Goal: Task Accomplishment & Management: Complete application form

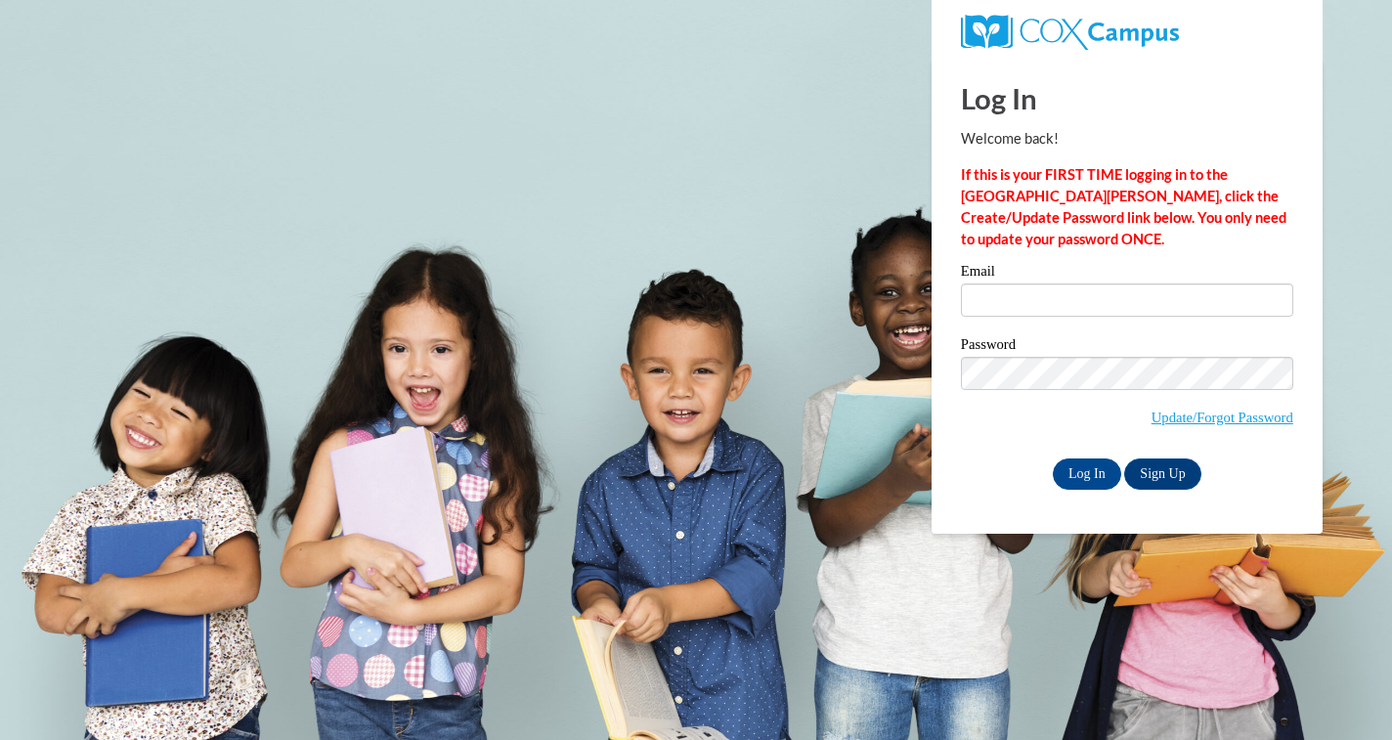
click at [976, 323] on div "Email" at bounding box center [1127, 297] width 332 height 67
click at [994, 303] on input "Email" at bounding box center [1127, 299] width 332 height 33
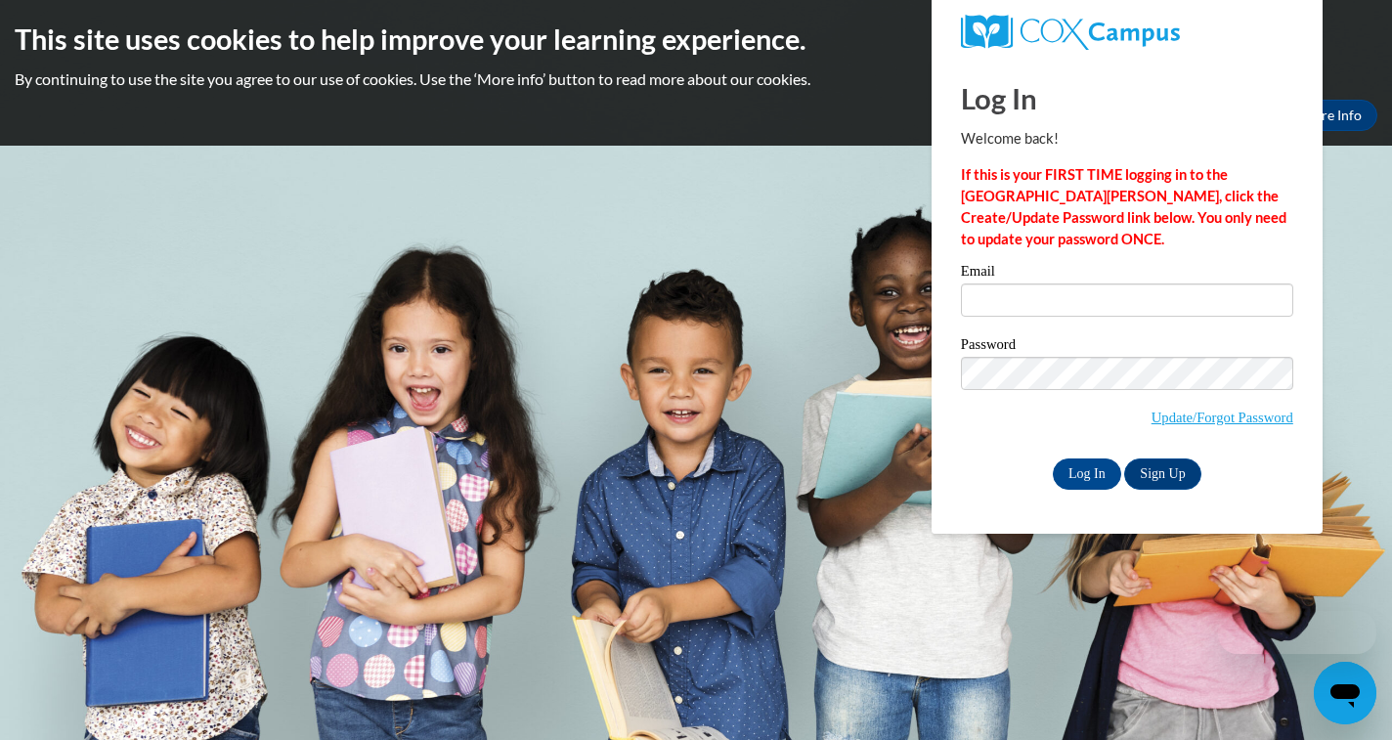
type input "[EMAIL_ADDRESS][DOMAIN_NAME]"
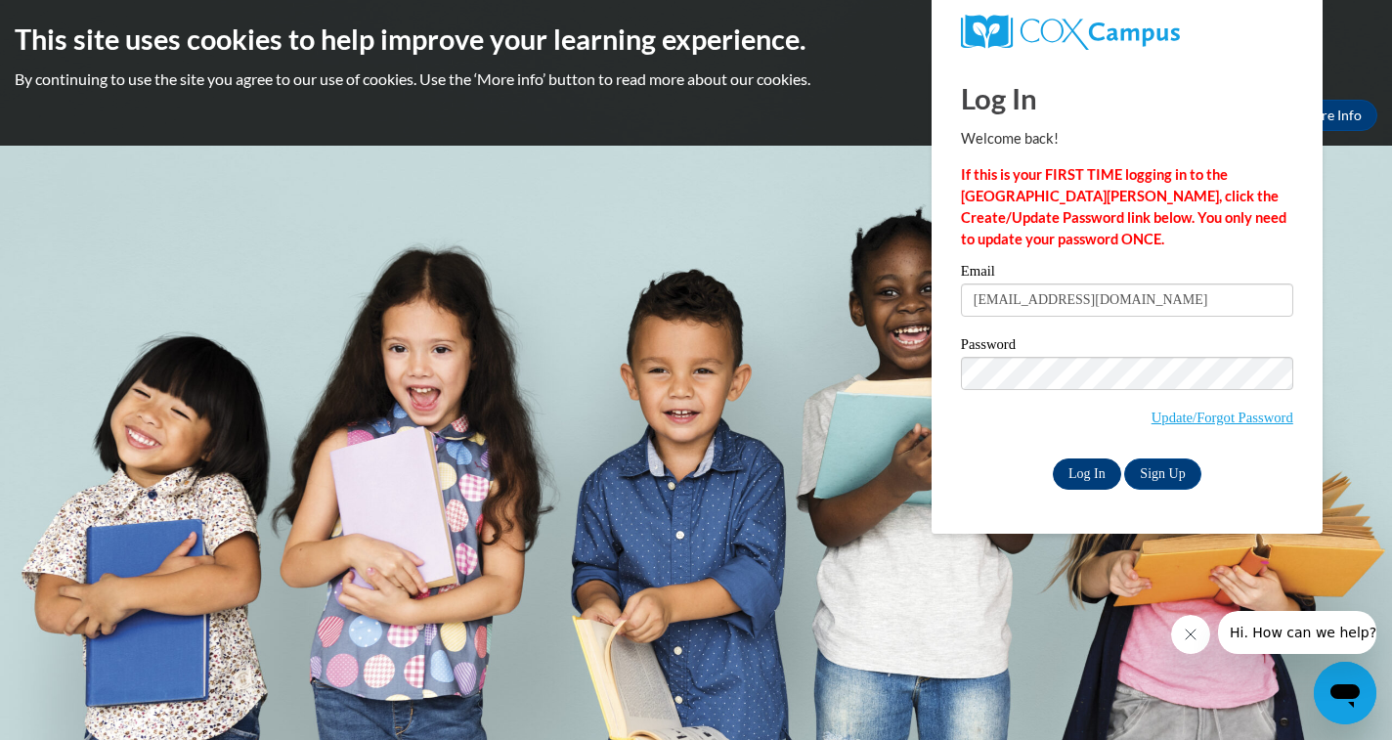
click at [1100, 464] on input "Log In" at bounding box center [1087, 473] width 68 height 31
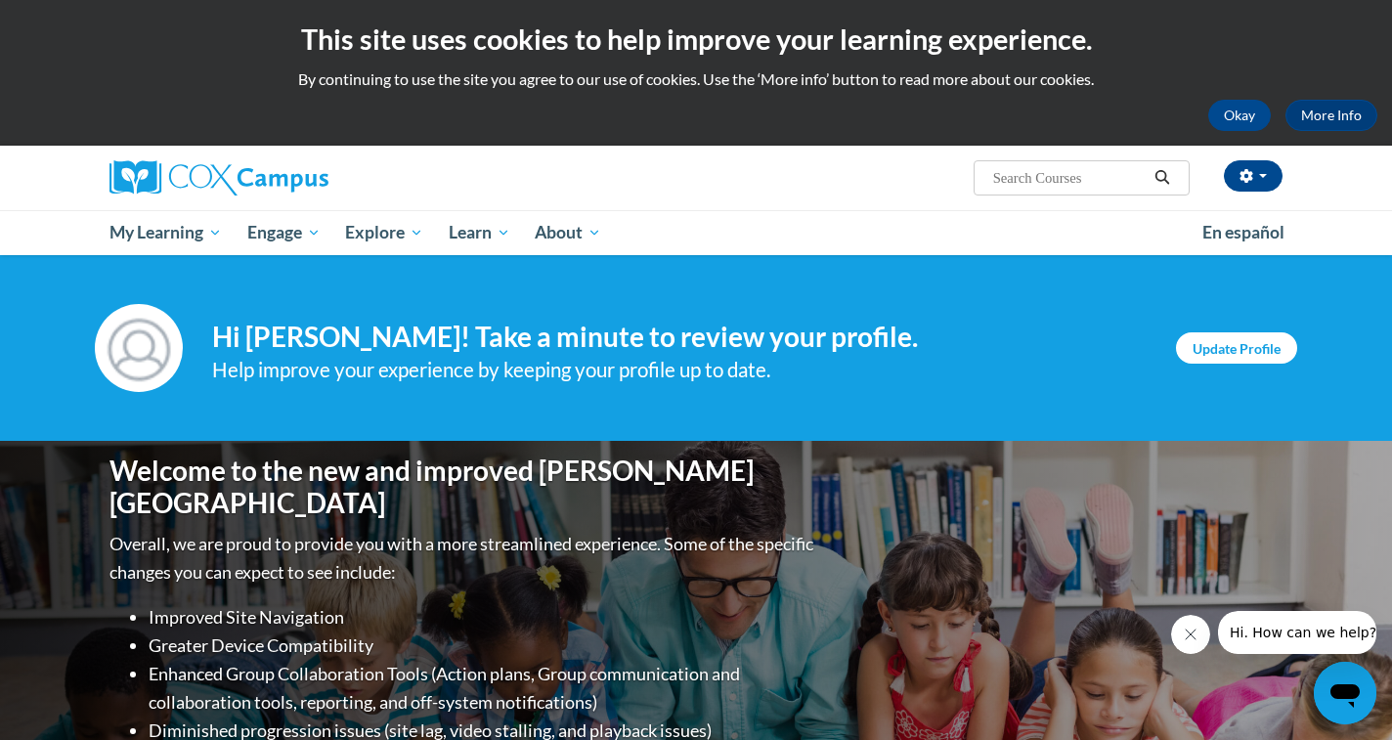
click at [1221, 346] on link "Update Profile" at bounding box center [1236, 347] width 121 height 31
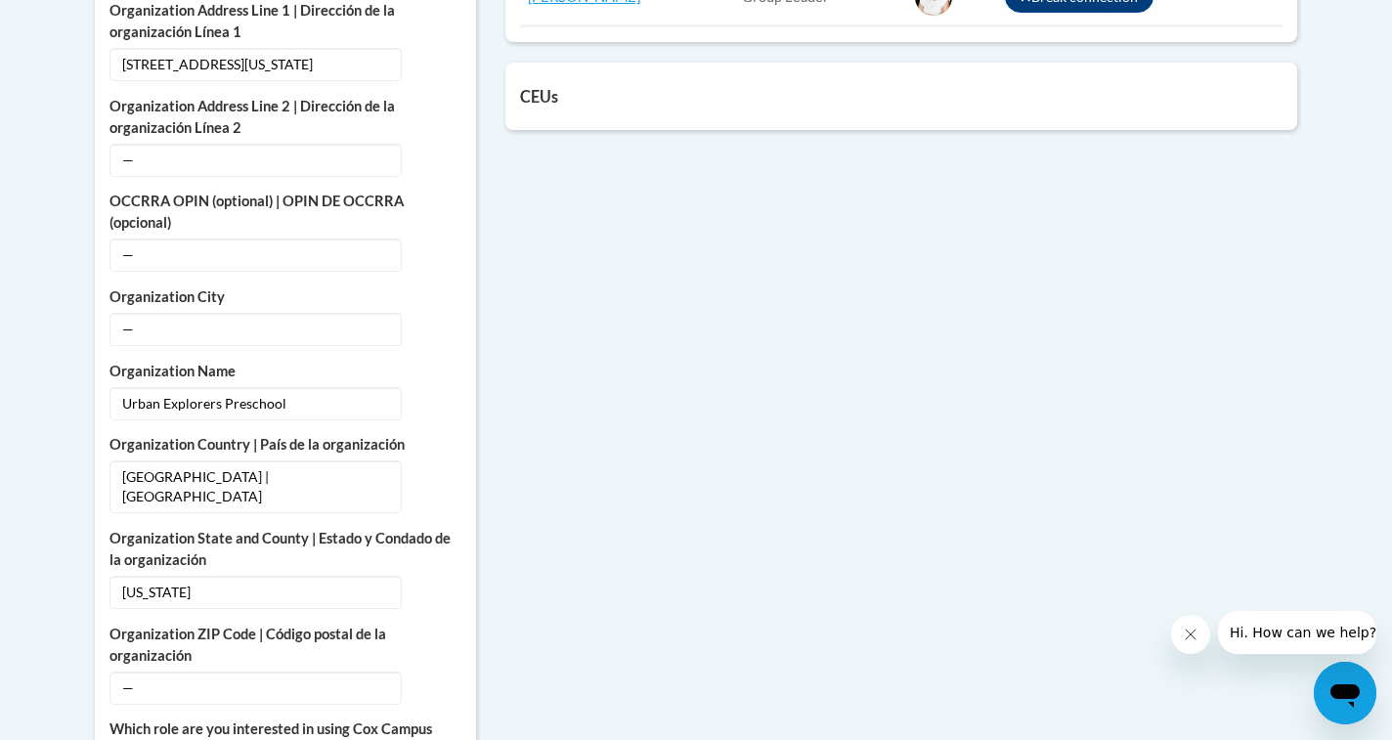
scroll to position [1110, 0]
click at [220, 331] on span "—" at bounding box center [255, 327] width 292 height 33
click at [153, 327] on span "—" at bounding box center [255, 327] width 292 height 33
click at [432, 320] on icon "Custom profile fields" at bounding box center [439, 327] width 14 height 14
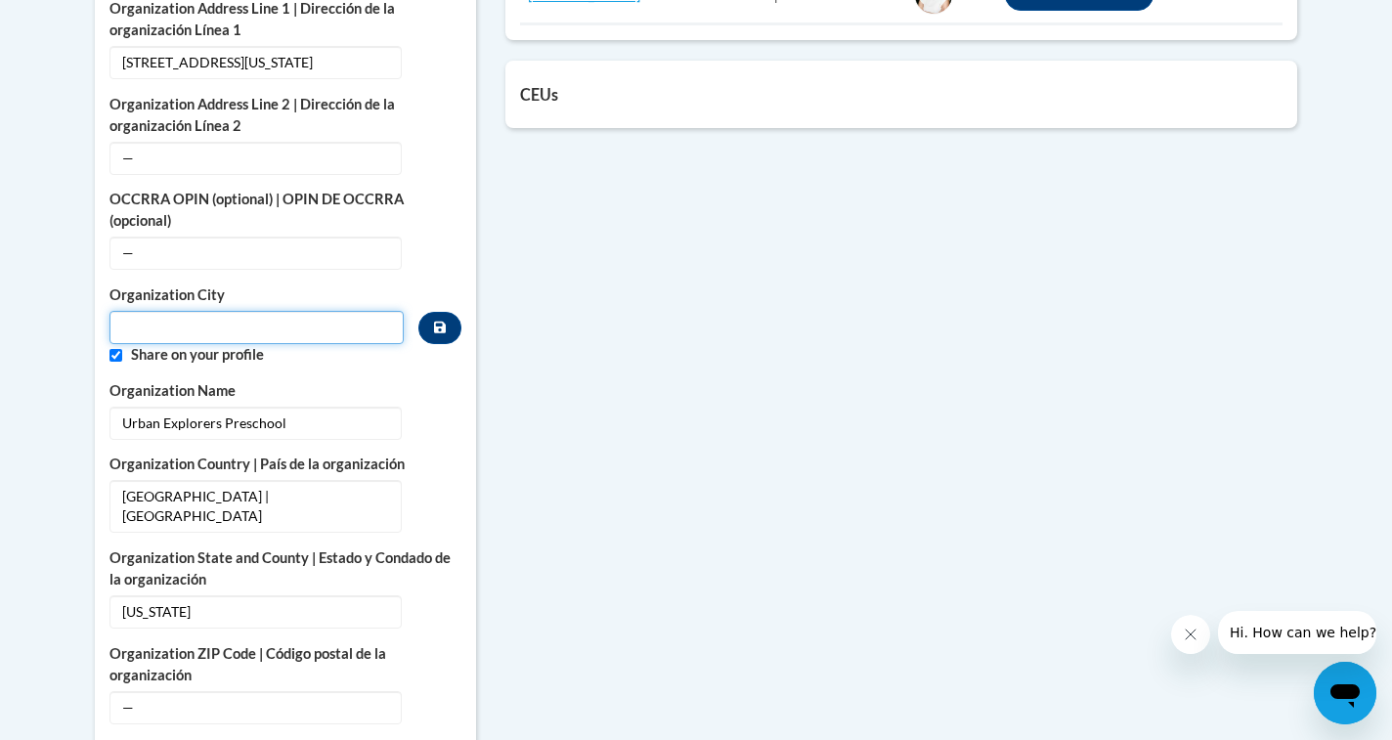
click at [223, 335] on input "Metadata input" at bounding box center [256, 327] width 294 height 33
type input "Atlanta"
click at [501, 335] on div "More About Me Click or press to edit any of the profile fields below. Select mu…" at bounding box center [696, 428] width 1232 height 1662
click at [109, 349] on input "Custom profile fields" at bounding box center [115, 355] width 13 height 13
checkbox input "false"
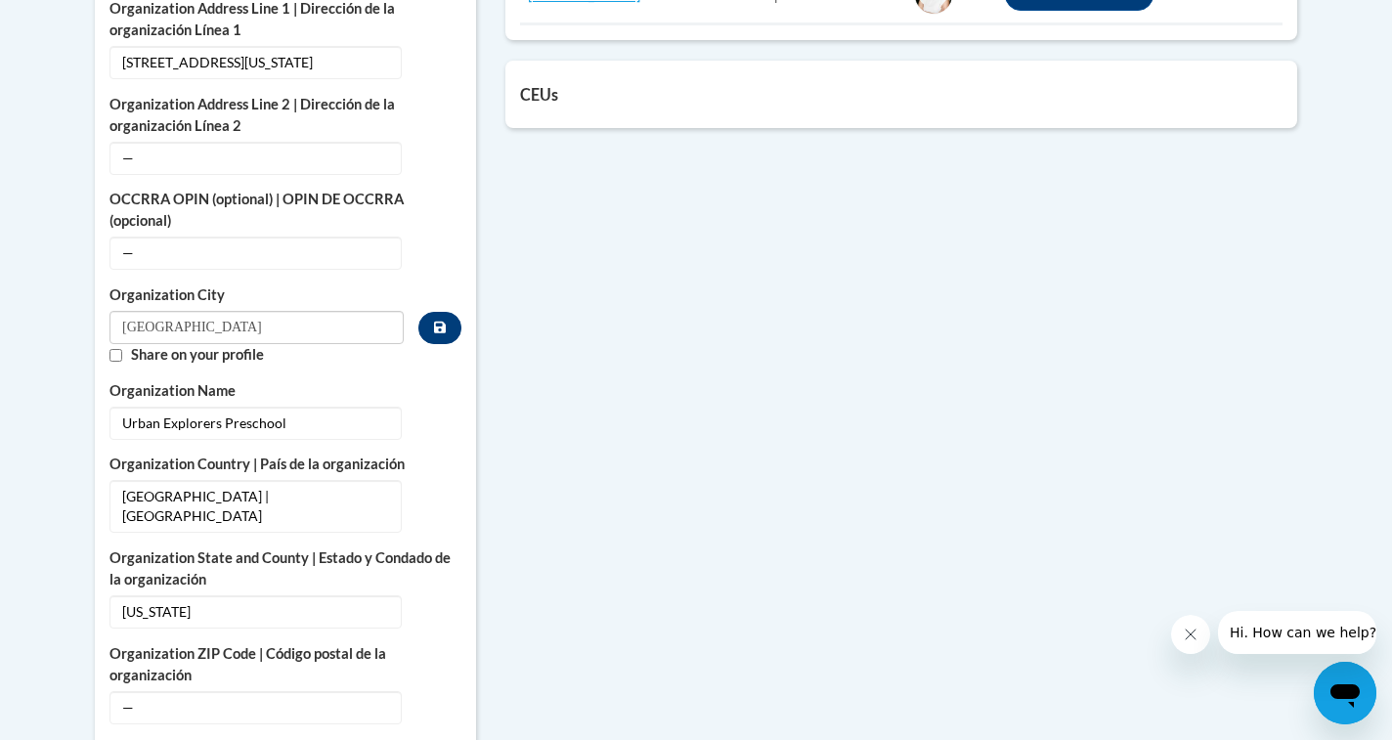
click at [450, 320] on button "Custom profile fields" at bounding box center [439, 328] width 43 height 32
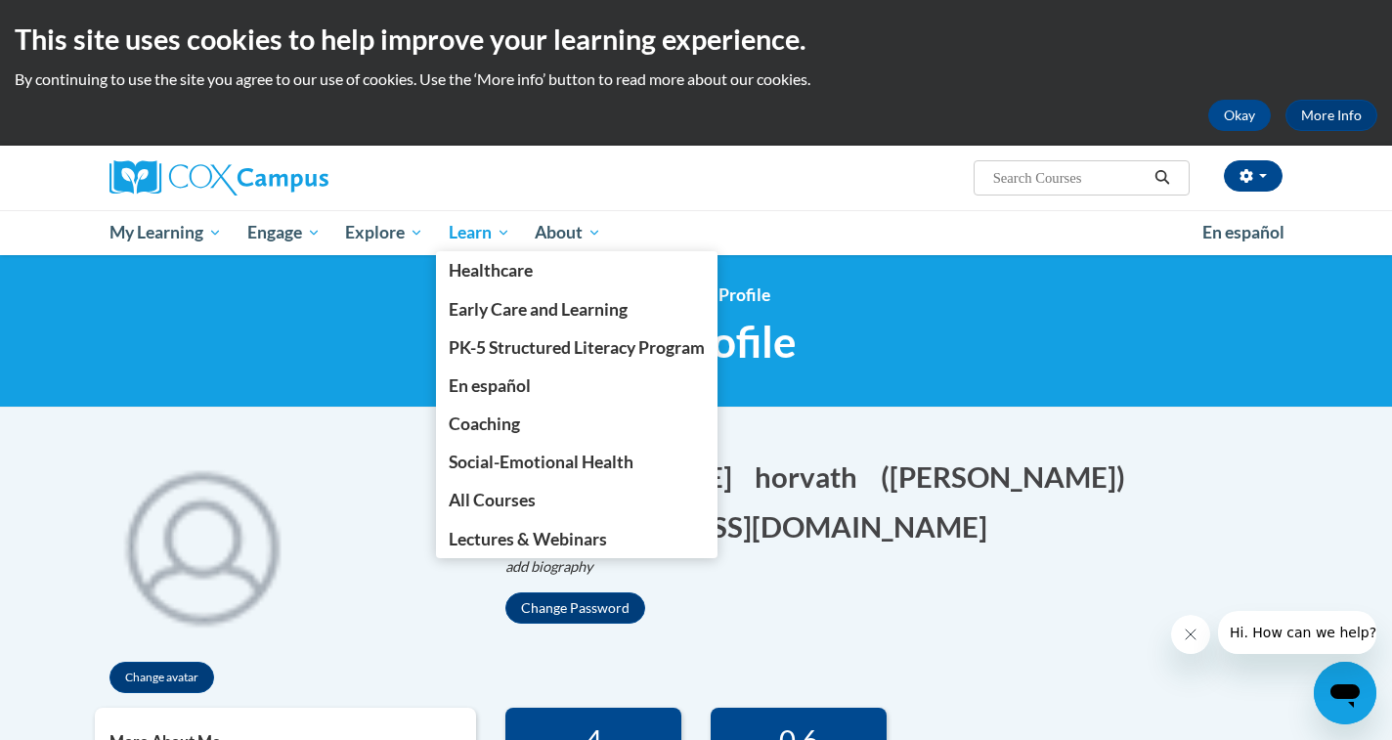
scroll to position [0, 0]
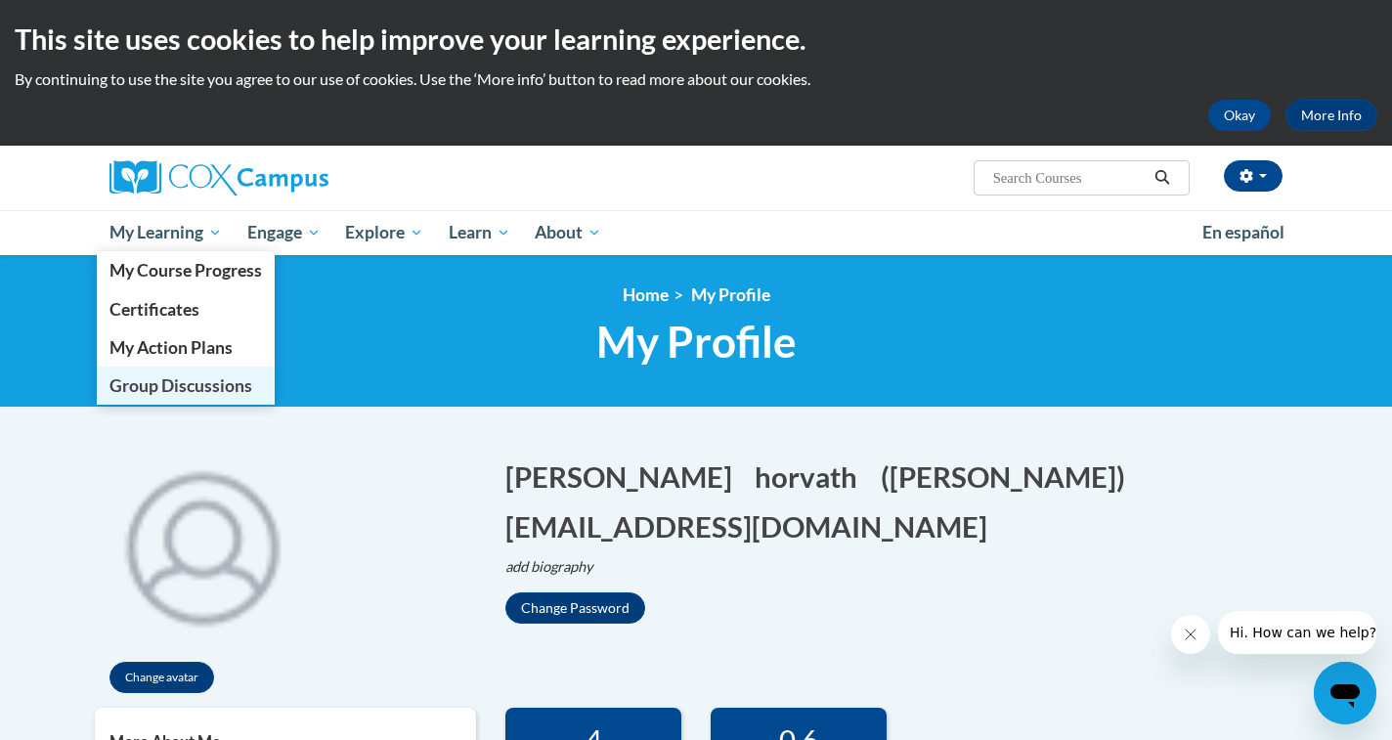
click at [185, 393] on span "Group Discussions" at bounding box center [180, 385] width 143 height 21
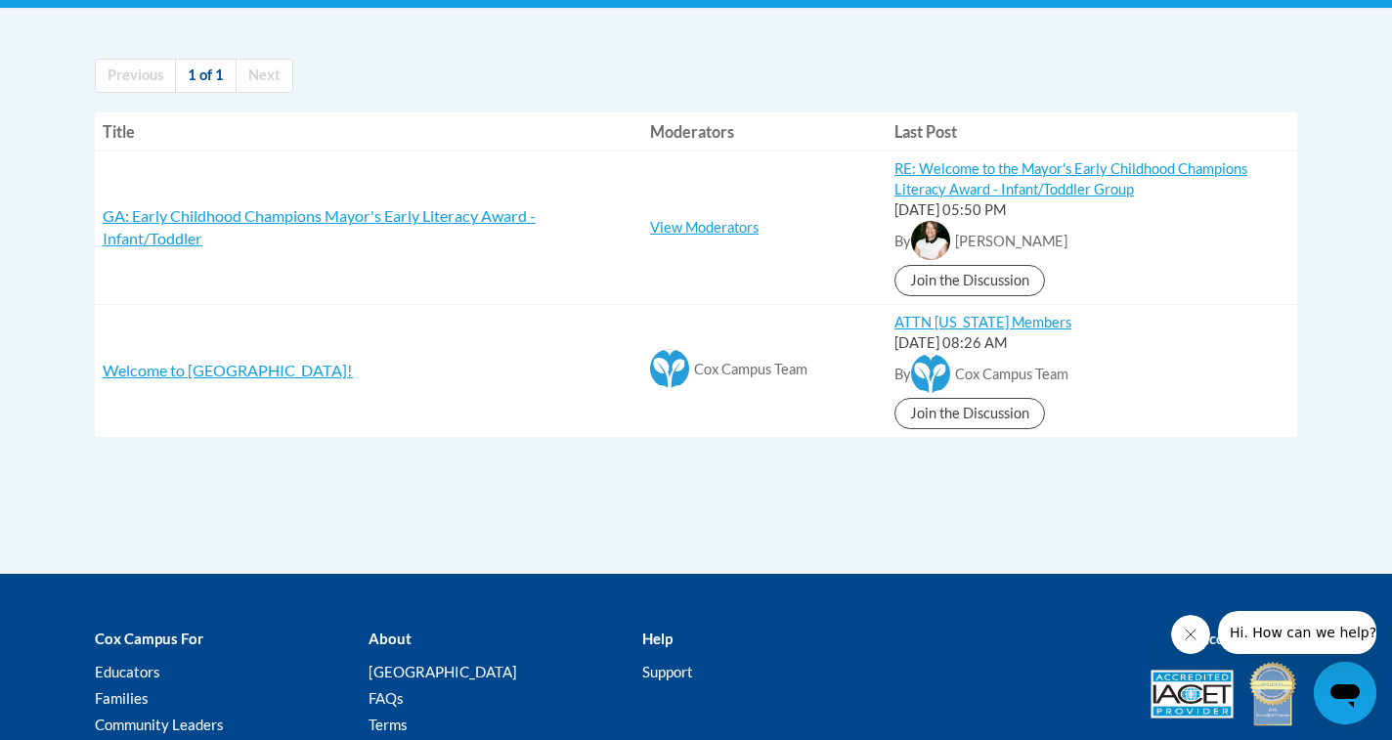
scroll to position [398, 0]
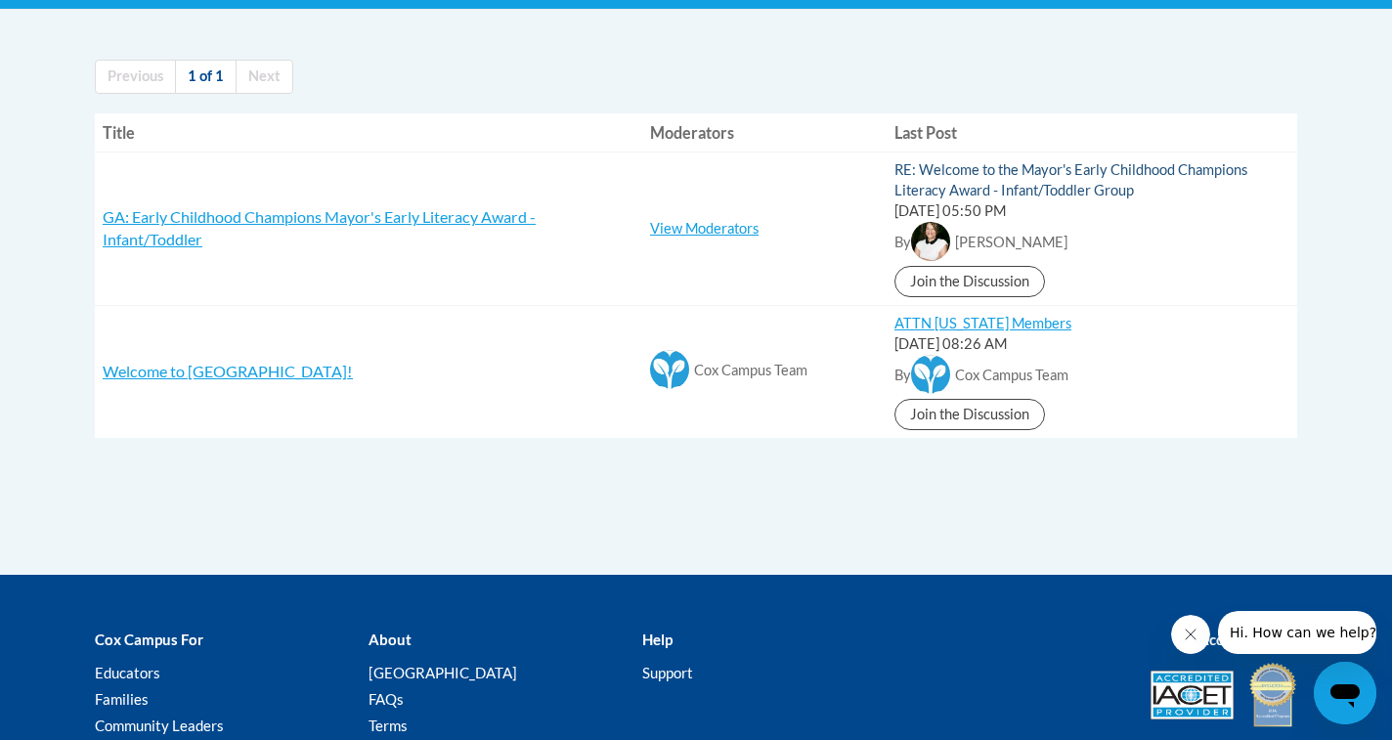
click at [972, 180] on link "RE: Welcome to the Mayor's Early Childhood Champions Literacy Award - Infant/To…" at bounding box center [1070, 179] width 353 height 37
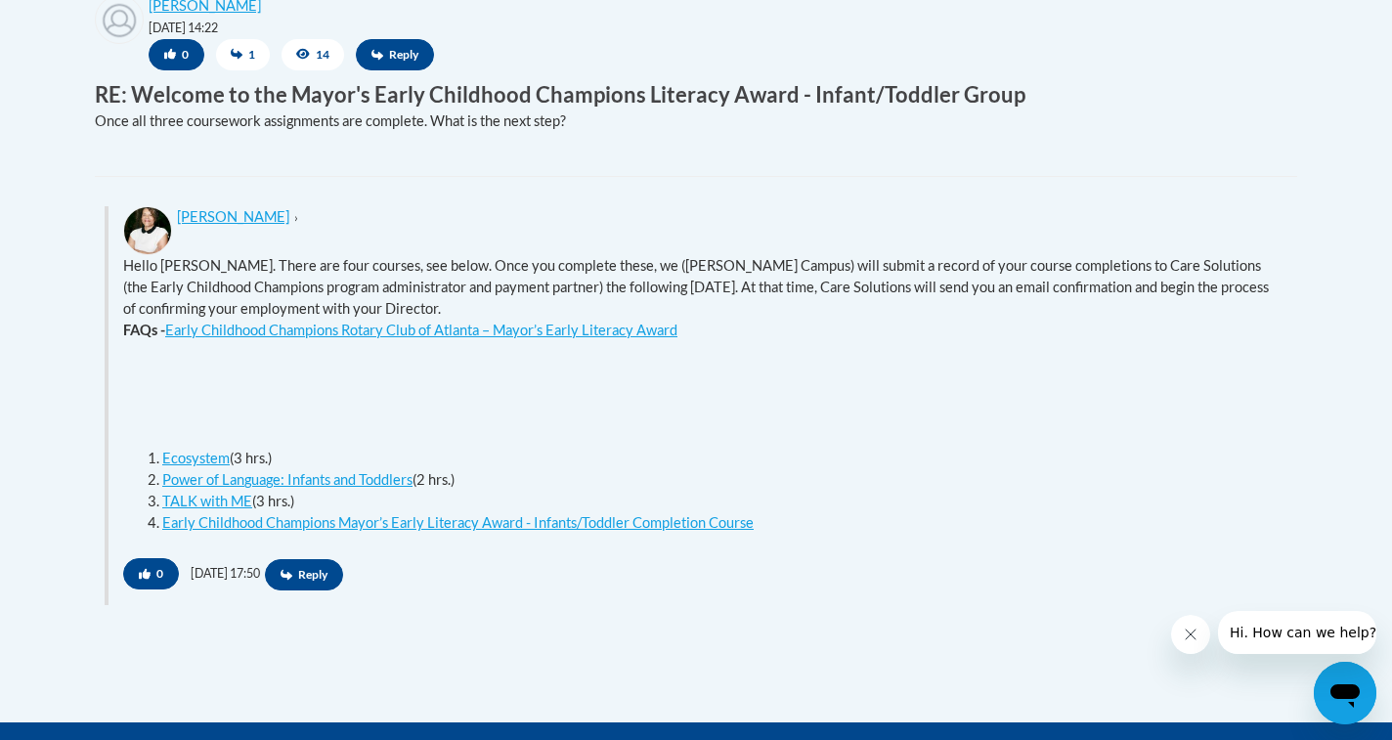
scroll to position [947, 0]
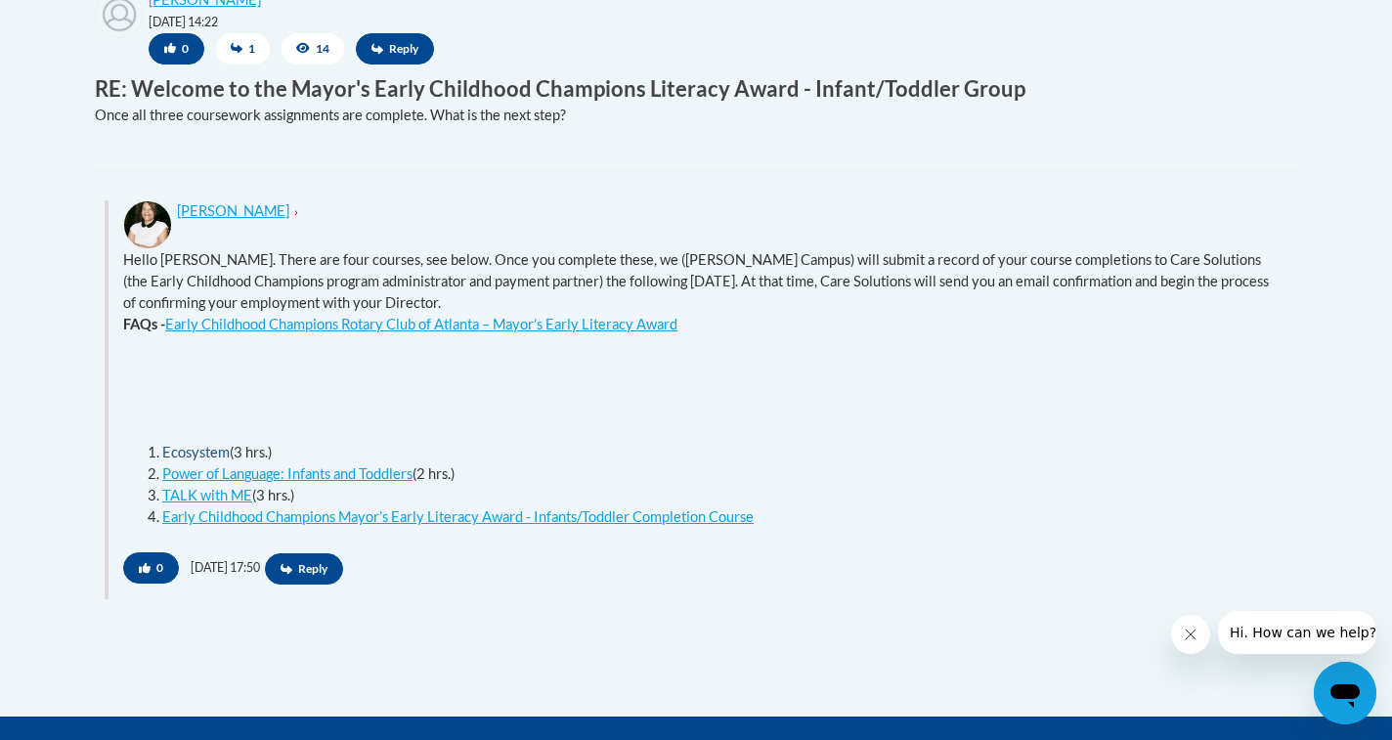
click at [194, 444] on link "Ecosystem" at bounding box center [195, 452] width 67 height 17
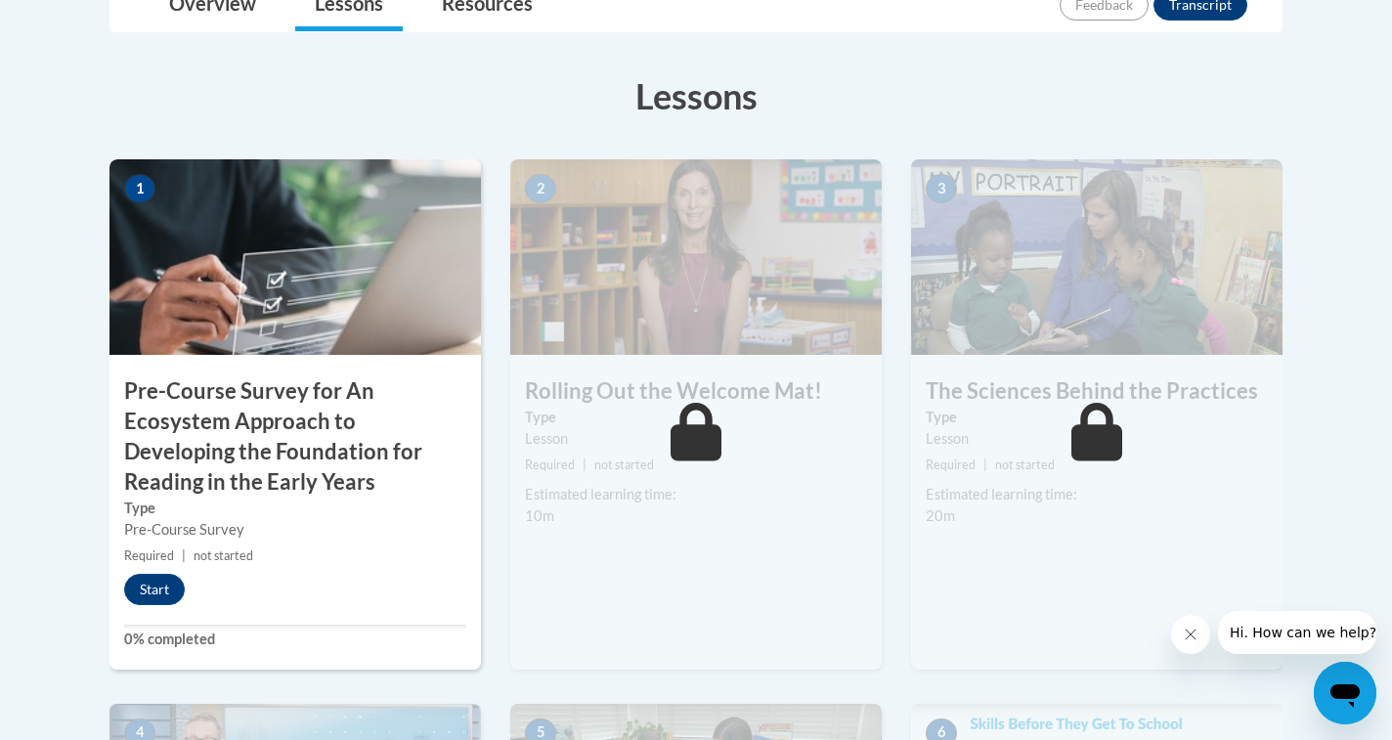
scroll to position [590, 0]
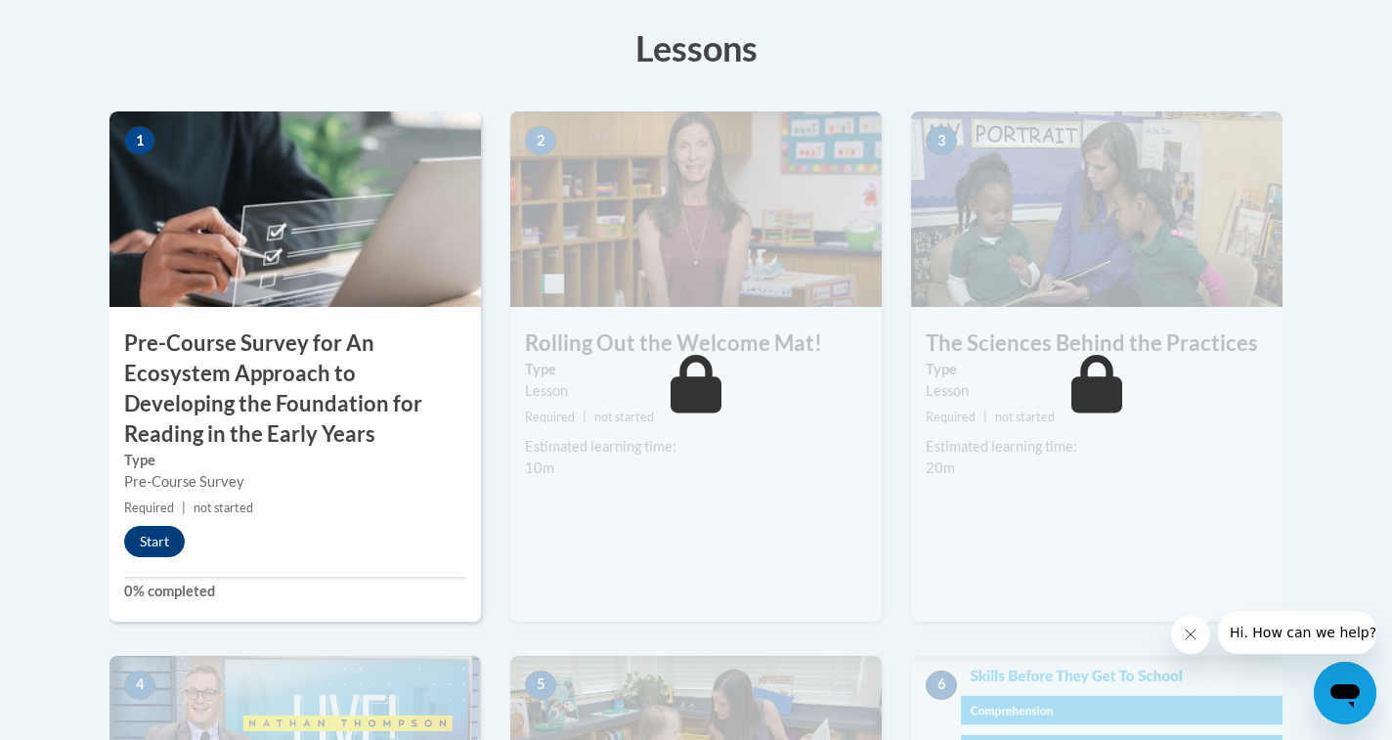
click at [163, 531] on button "Start" at bounding box center [154, 541] width 61 height 31
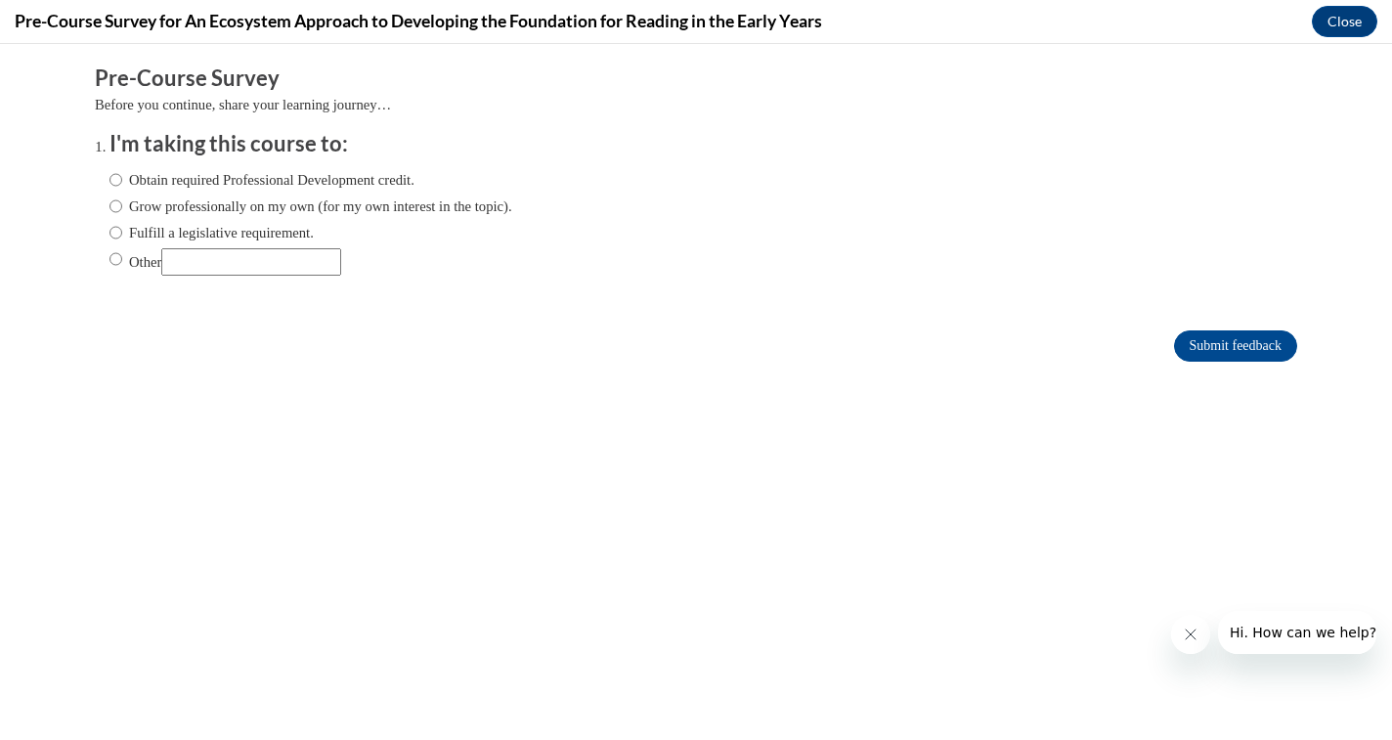
scroll to position [0, 0]
click at [180, 179] on label "Obtain required Professional Development credit." at bounding box center [261, 180] width 305 height 22
click at [122, 179] on input "Obtain required Professional Development credit." at bounding box center [115, 180] width 13 height 22
radio input "true"
click at [1216, 348] on input "Submit feedback" at bounding box center [1235, 345] width 123 height 31
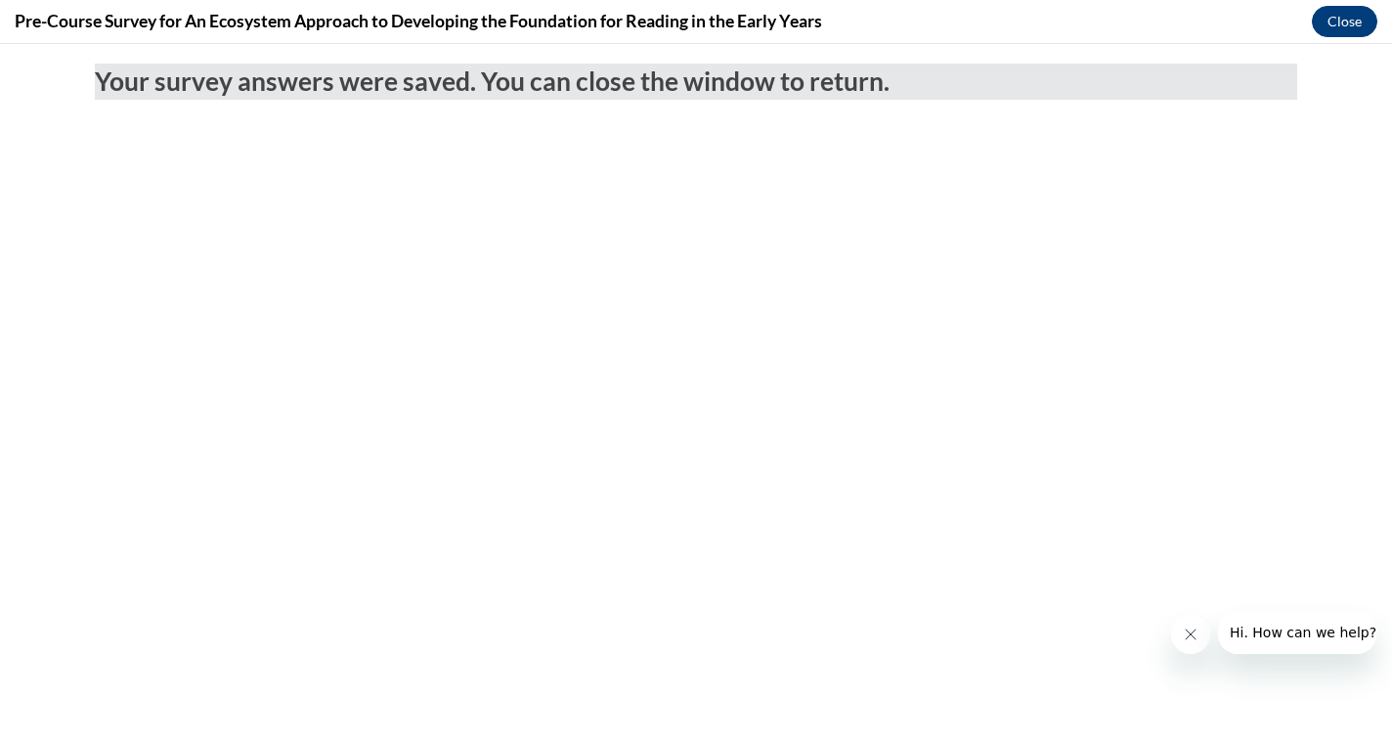
click at [1351, 22] on button "Close" at bounding box center [1344, 21] width 65 height 31
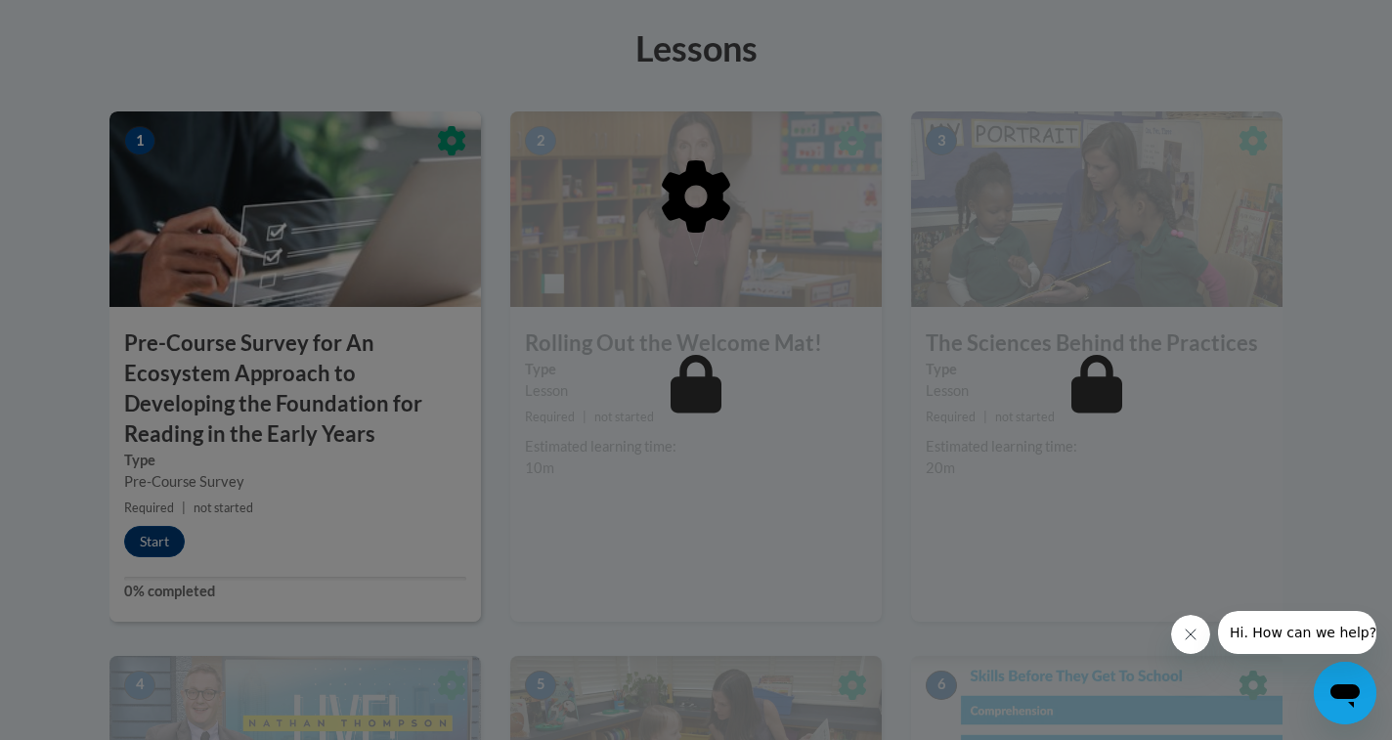
click at [1191, 632] on icon "Close message from company" at bounding box center [1191, 635] width 16 height 16
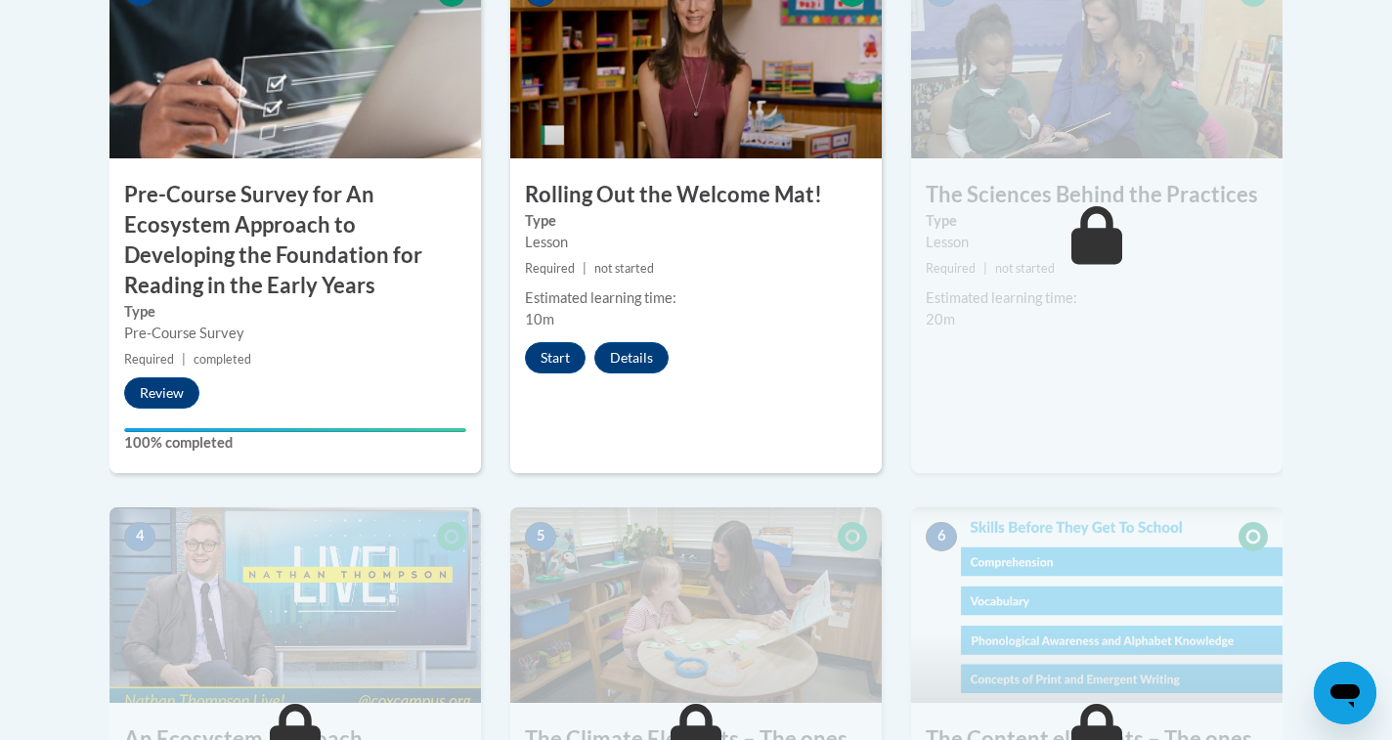
scroll to position [743, 0]
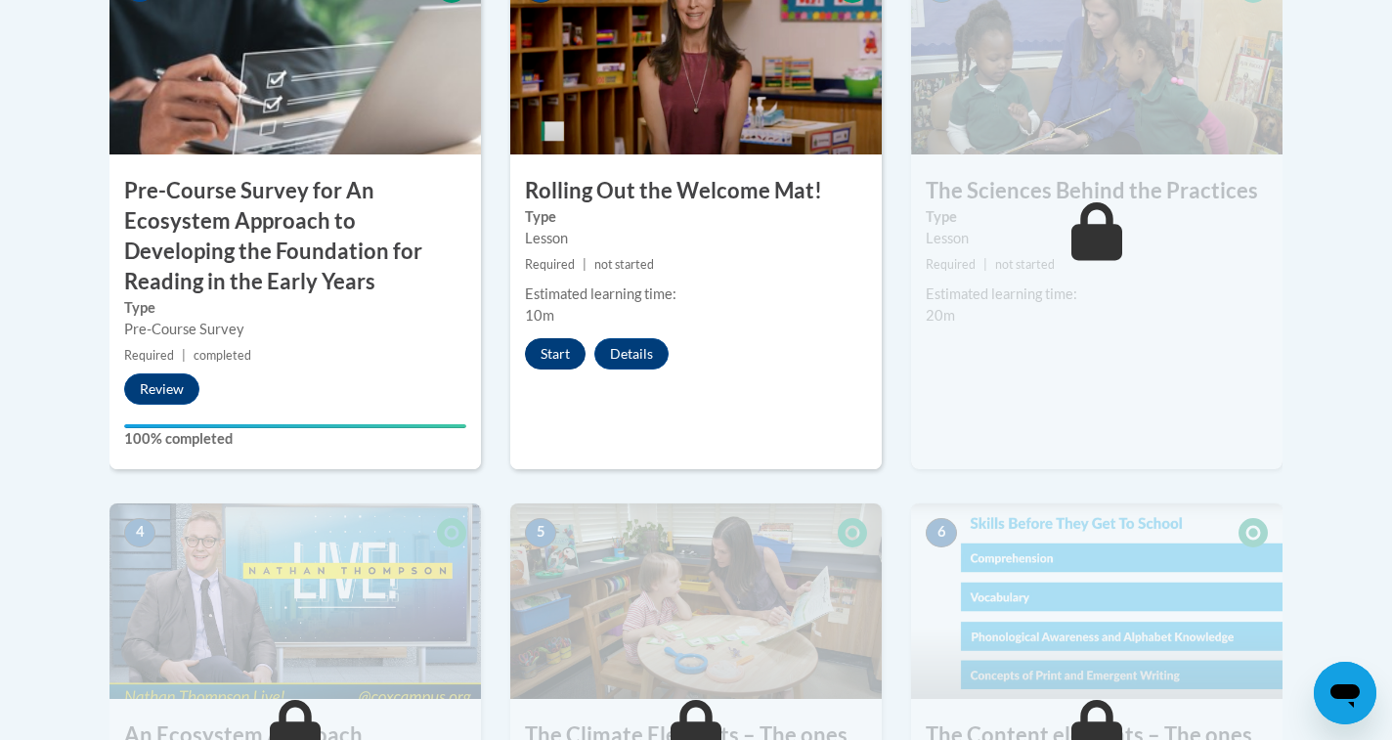
click at [555, 348] on button "Start" at bounding box center [555, 353] width 61 height 31
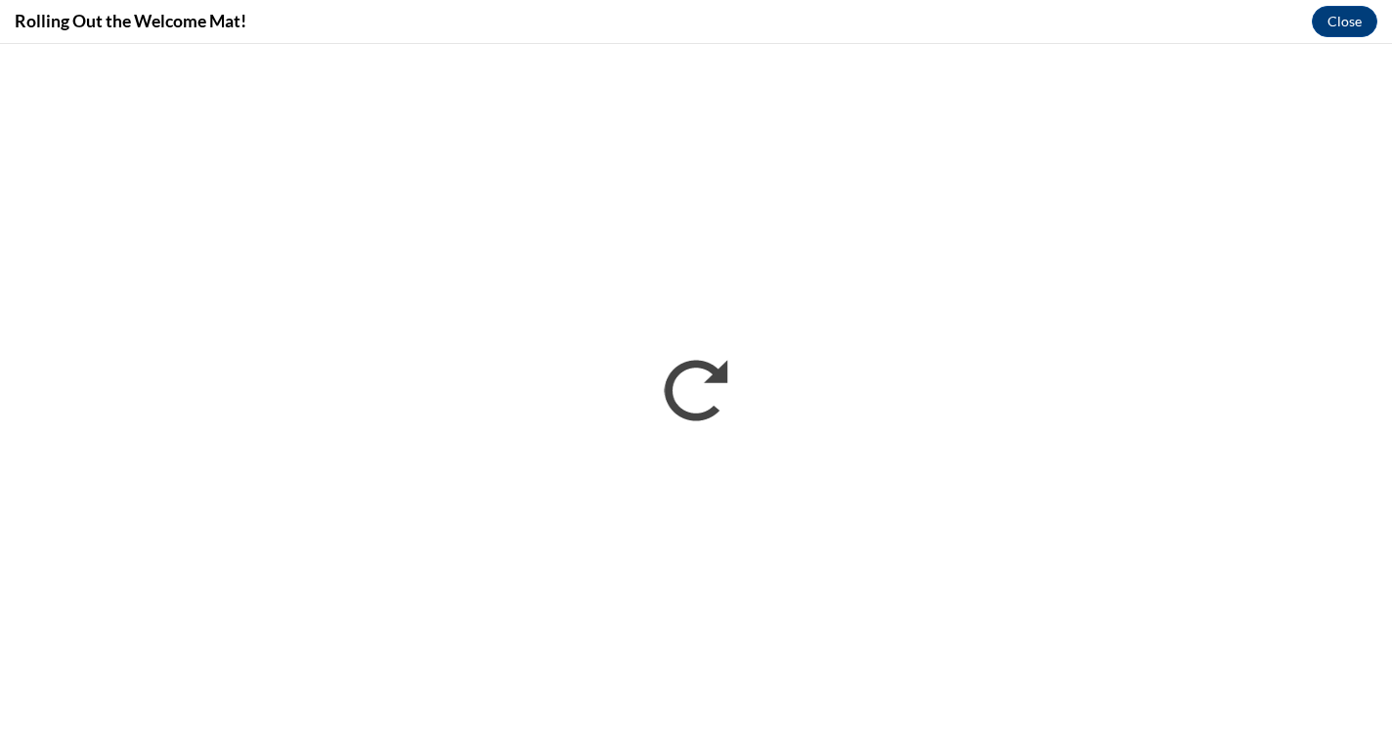
scroll to position [0, 0]
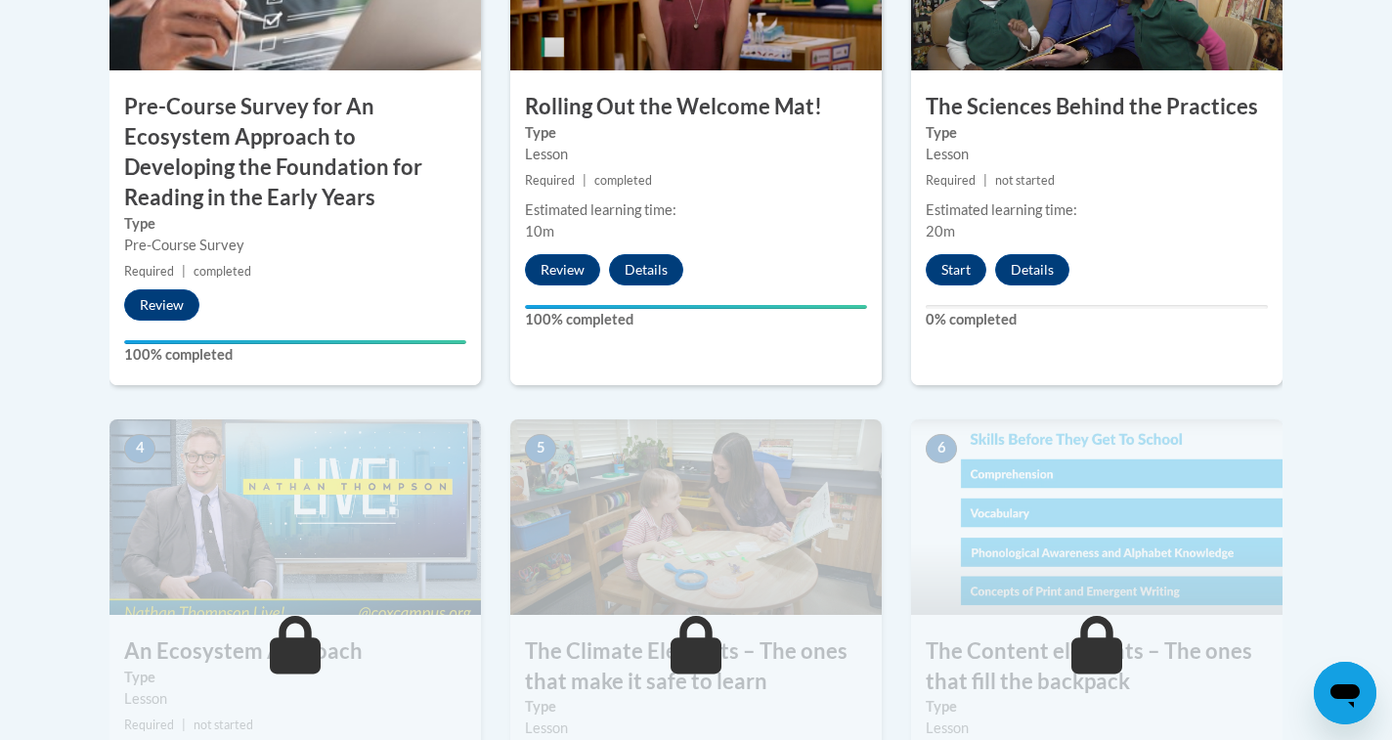
scroll to position [802, 0]
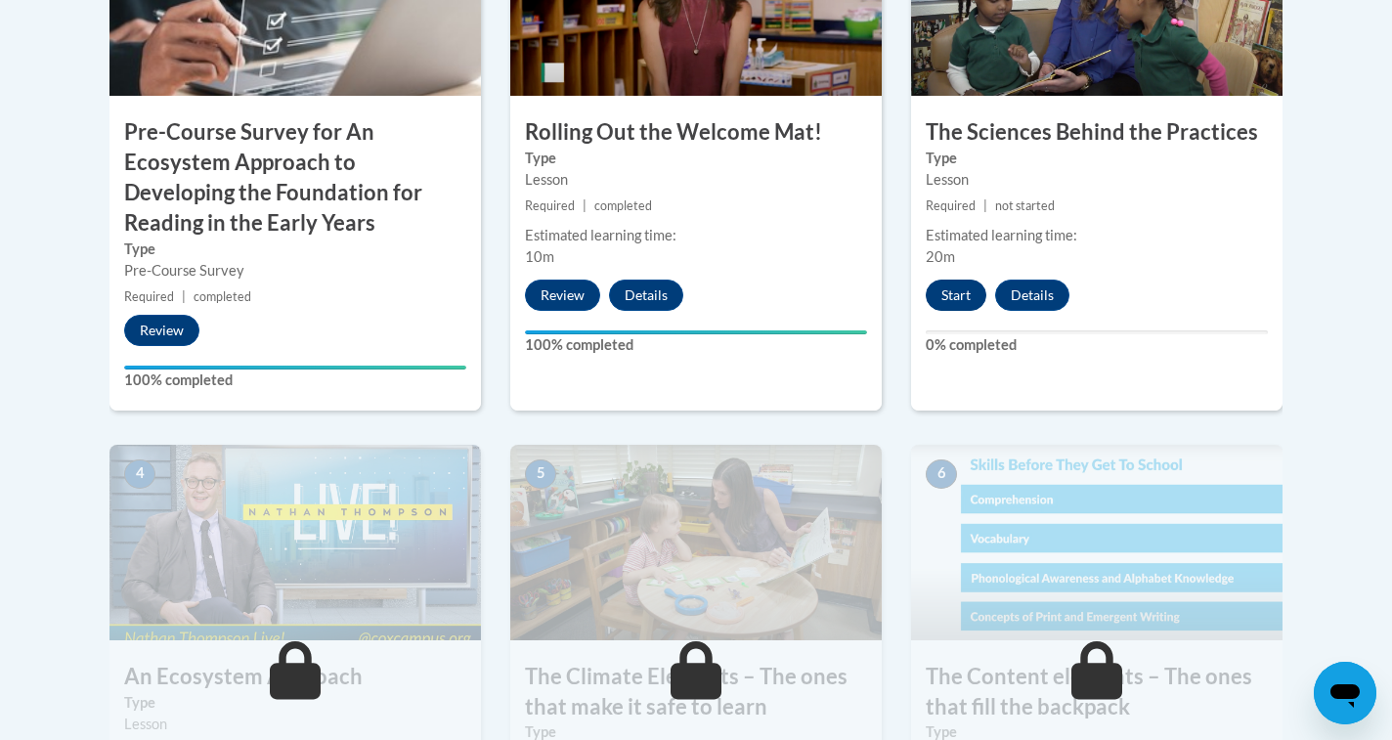
click at [961, 295] on button "Start" at bounding box center [956, 295] width 61 height 31
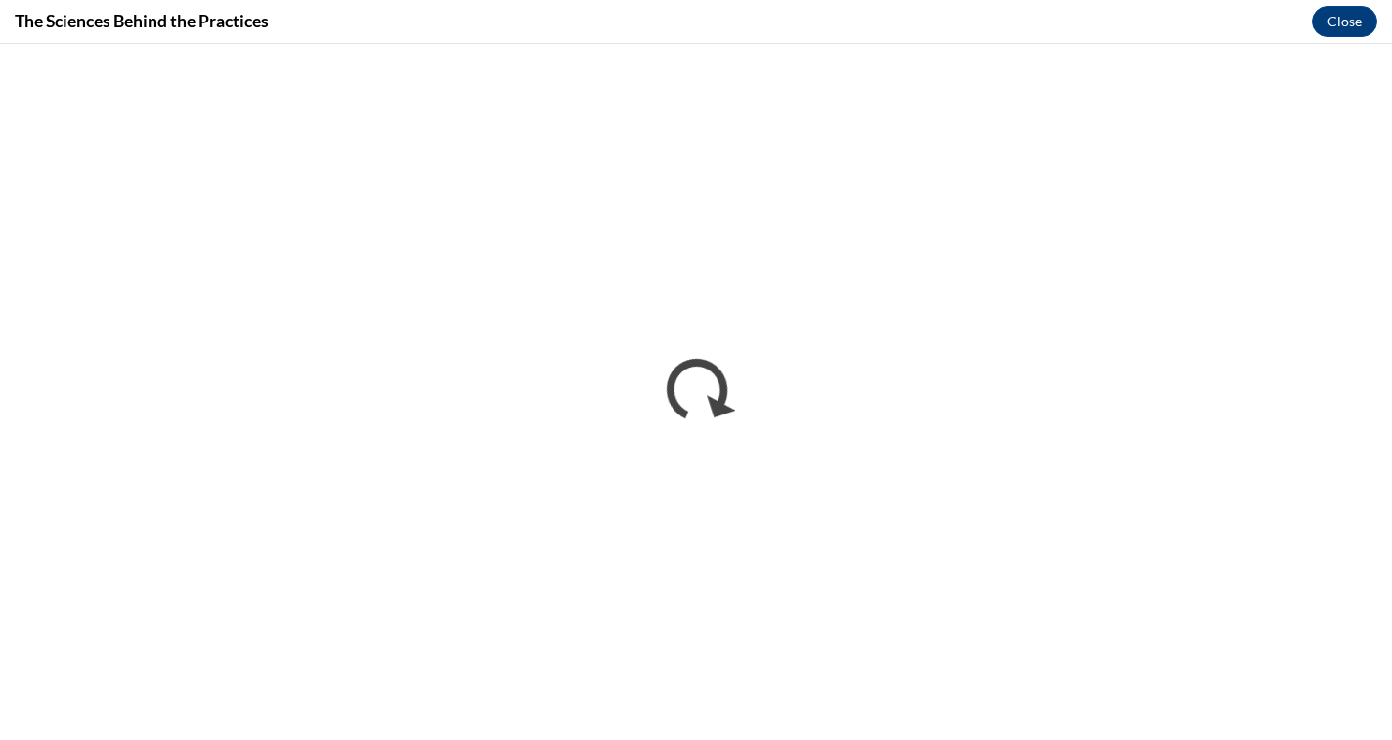
scroll to position [0, 0]
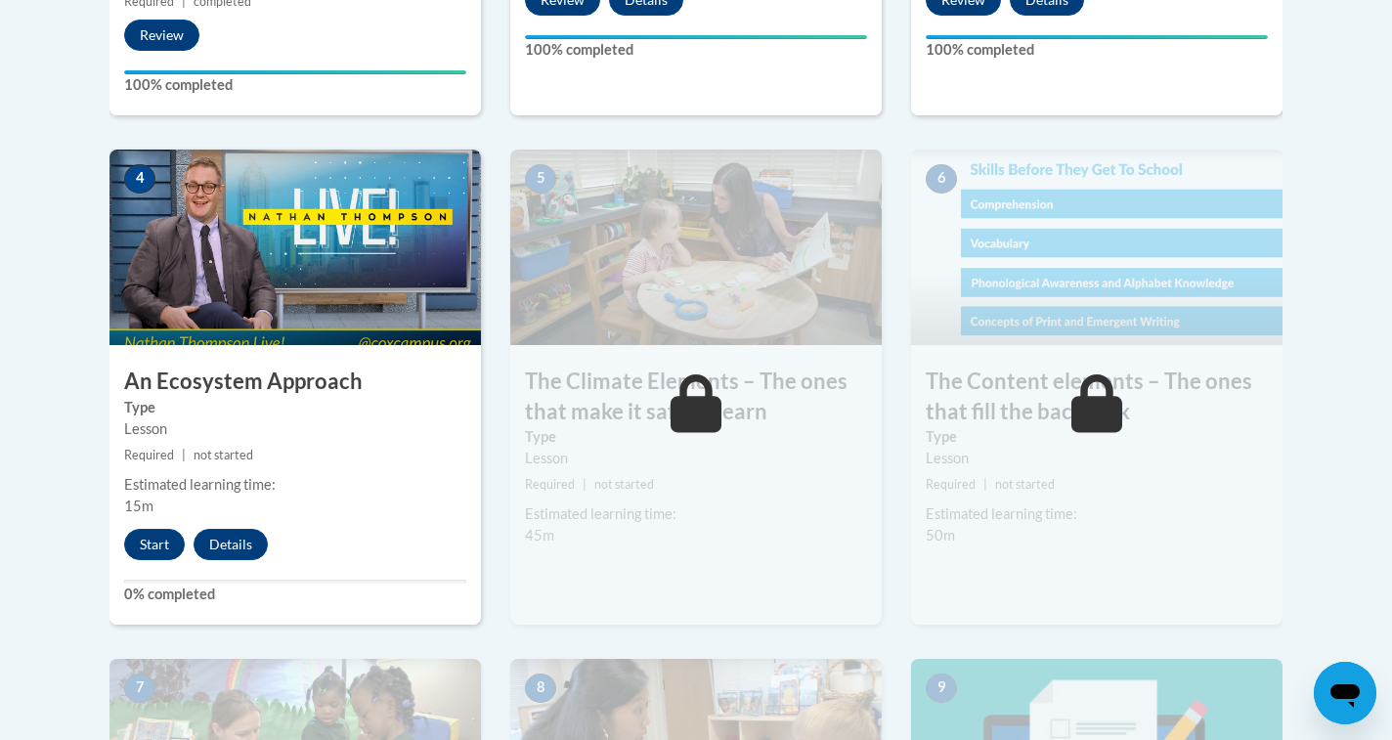
scroll to position [1097, 0]
click at [154, 536] on button "Start" at bounding box center [154, 544] width 61 height 31
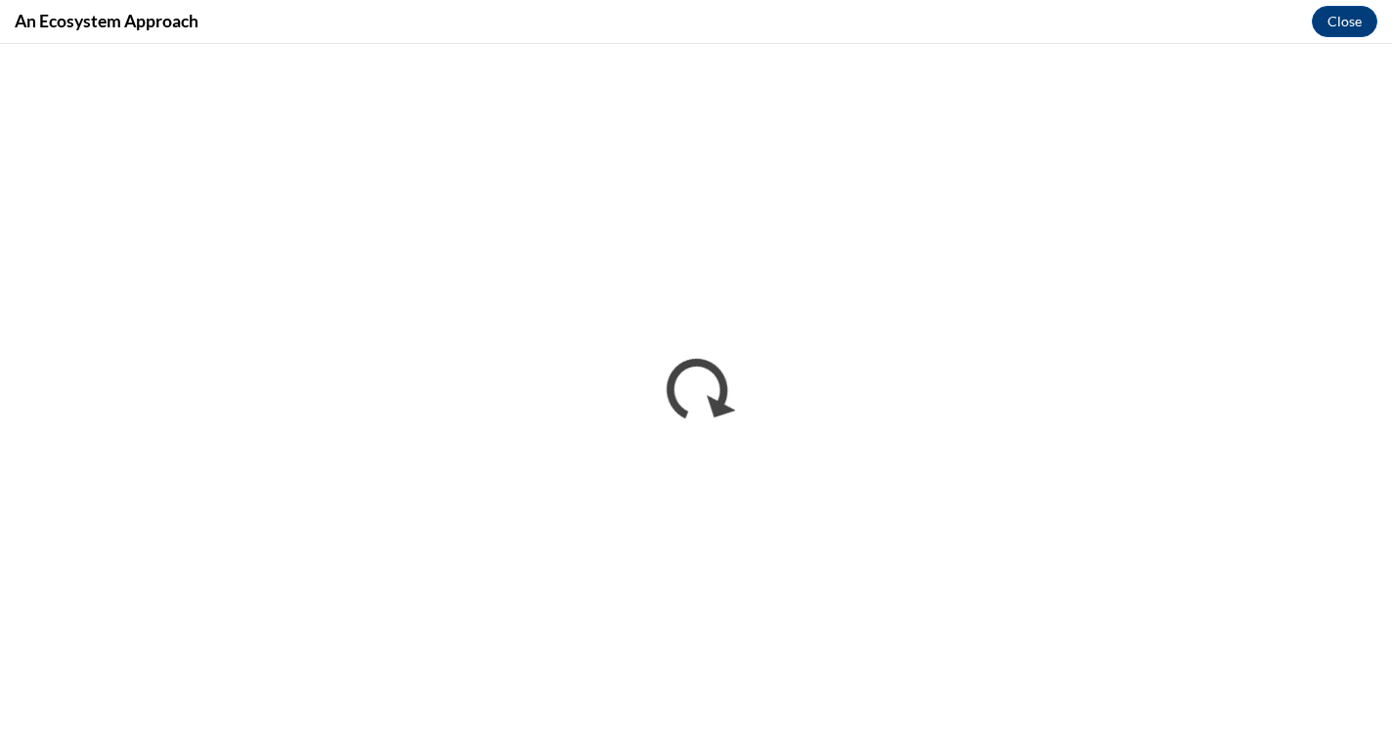
scroll to position [0, 0]
